Goal: Task Accomplishment & Management: Manage account settings

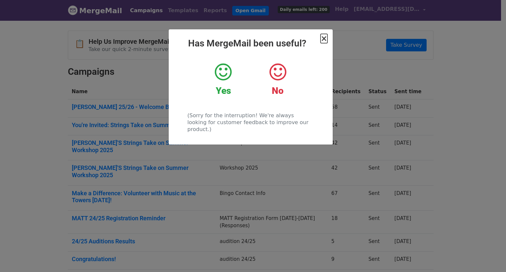
click at [322, 36] on span "×" at bounding box center [324, 38] width 7 height 9
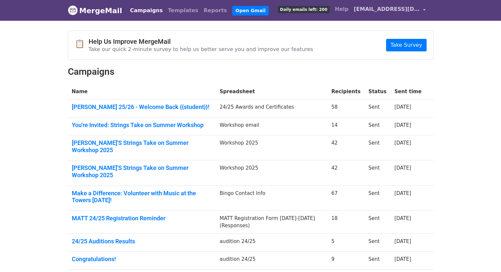
click at [377, 13] on span "[EMAIL_ADDRESS][DOMAIN_NAME]" at bounding box center [387, 9] width 66 height 8
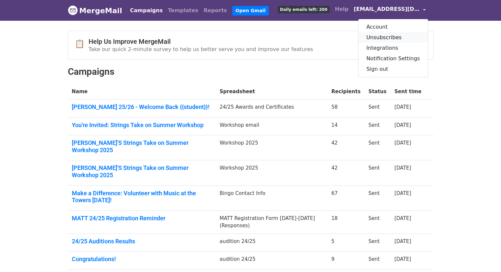
click at [383, 37] on link "Unsubscribes" at bounding box center [393, 37] width 70 height 11
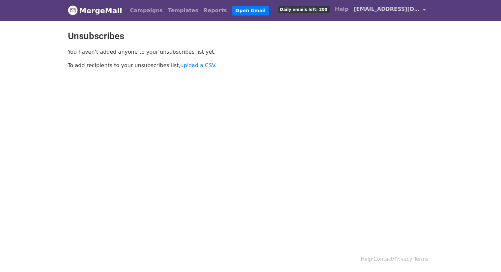
click at [377, 9] on span "[EMAIL_ADDRESS][DOMAIN_NAME]" at bounding box center [387, 9] width 66 height 8
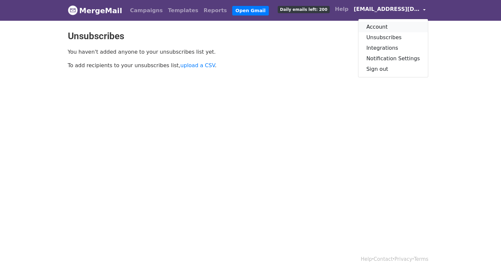
click at [383, 25] on link "Account" at bounding box center [393, 27] width 70 height 11
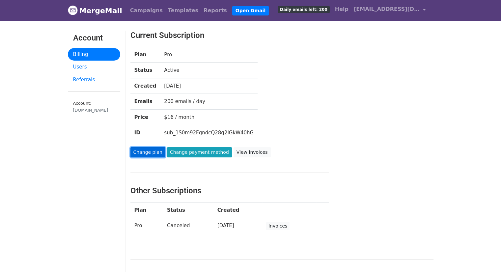
click at [155, 149] on link "Change plan" at bounding box center [147, 152] width 35 height 10
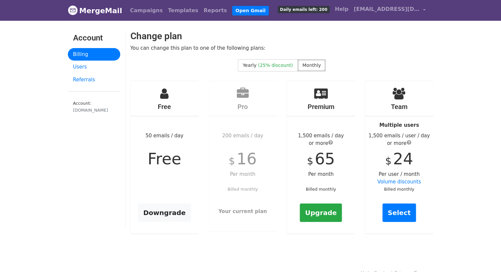
scroll to position [14, 0]
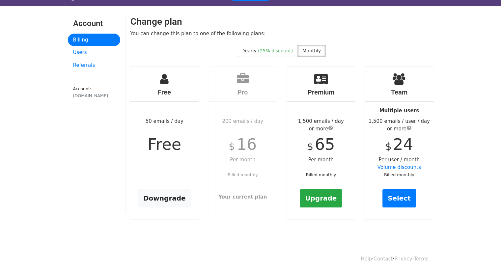
click at [111, 43] on link "Billing" at bounding box center [94, 40] width 52 height 13
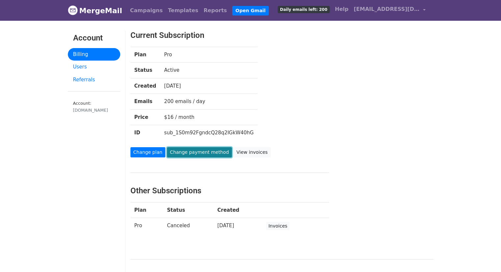
click at [191, 152] on link "Change payment method" at bounding box center [199, 152] width 65 height 10
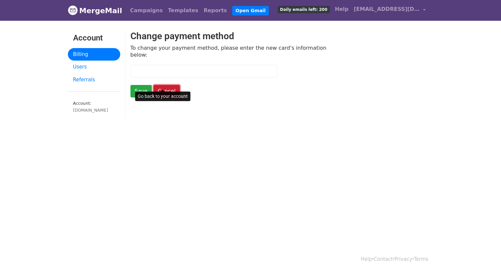
click at [162, 87] on link "Cancel" at bounding box center [167, 91] width 26 height 13
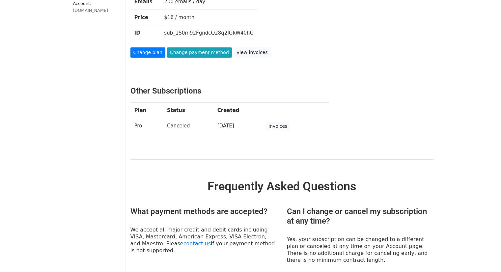
scroll to position [100, 0]
click at [177, 123] on td "Canceled" at bounding box center [188, 126] width 50 height 16
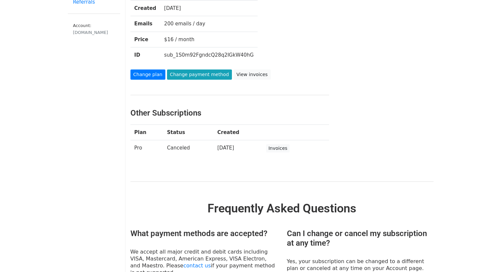
scroll to position [0, 0]
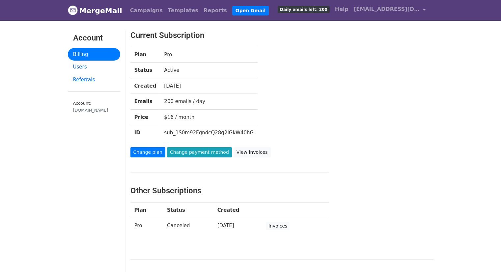
click at [78, 64] on link "Users" at bounding box center [94, 67] width 52 height 13
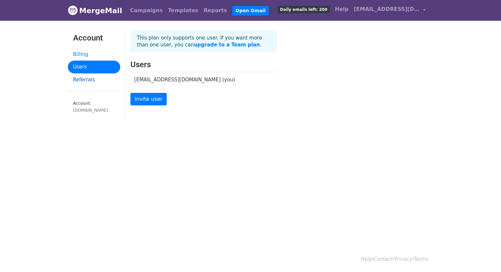
click at [88, 75] on link "Referrals" at bounding box center [94, 79] width 52 height 13
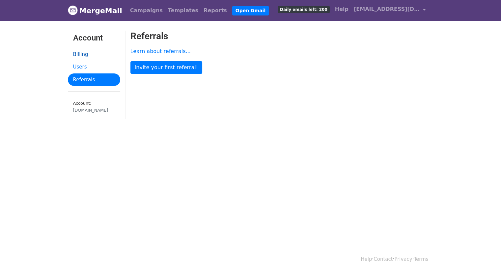
click at [86, 55] on link "Billing" at bounding box center [94, 54] width 52 height 13
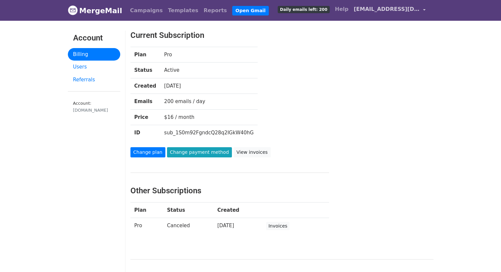
click at [365, 17] on link "[EMAIL_ADDRESS][DOMAIN_NAME]" at bounding box center [389, 10] width 77 height 15
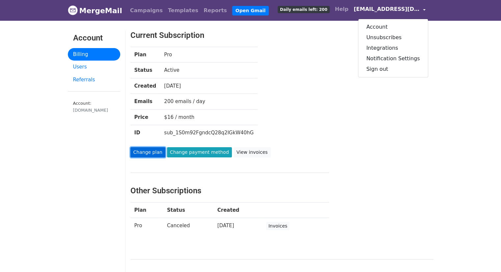
click at [151, 154] on link "Change plan" at bounding box center [147, 152] width 35 height 10
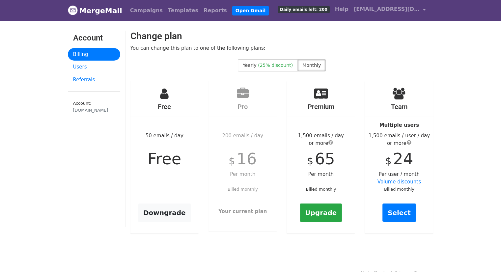
click at [167, 156] on span "Free" at bounding box center [165, 159] width 34 height 18
click at [176, 210] on link "Downgrade" at bounding box center [164, 213] width 53 height 18
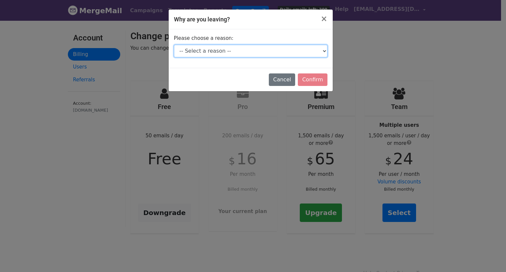
click at [273, 47] on select "-- Select a reason -- I don't send enough emails It's too expensive I had a tec…" at bounding box center [251, 51] width 154 height 13
select select "It's too expensive"
click at [174, 45] on select "-- Select a reason -- I don't send enough emails It's too expensive I had a tec…" at bounding box center [251, 51] width 154 height 13
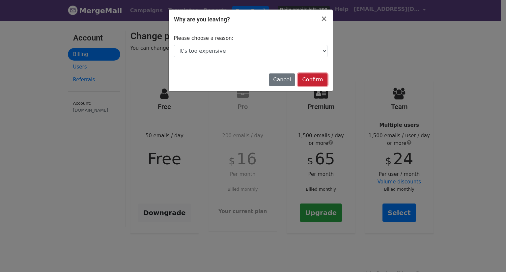
click at [310, 79] on input "Confirm" at bounding box center [312, 79] width 29 height 13
click at [298, 73] on div "Cancel Confirm" at bounding box center [251, 79] width 164 height 23
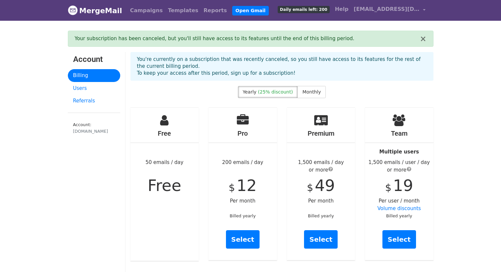
click at [310, 78] on div "You're currently on a subscription that was recently canceled, so you still hav…" at bounding box center [281, 66] width 303 height 29
